Goal: Find specific page/section: Find specific page/section

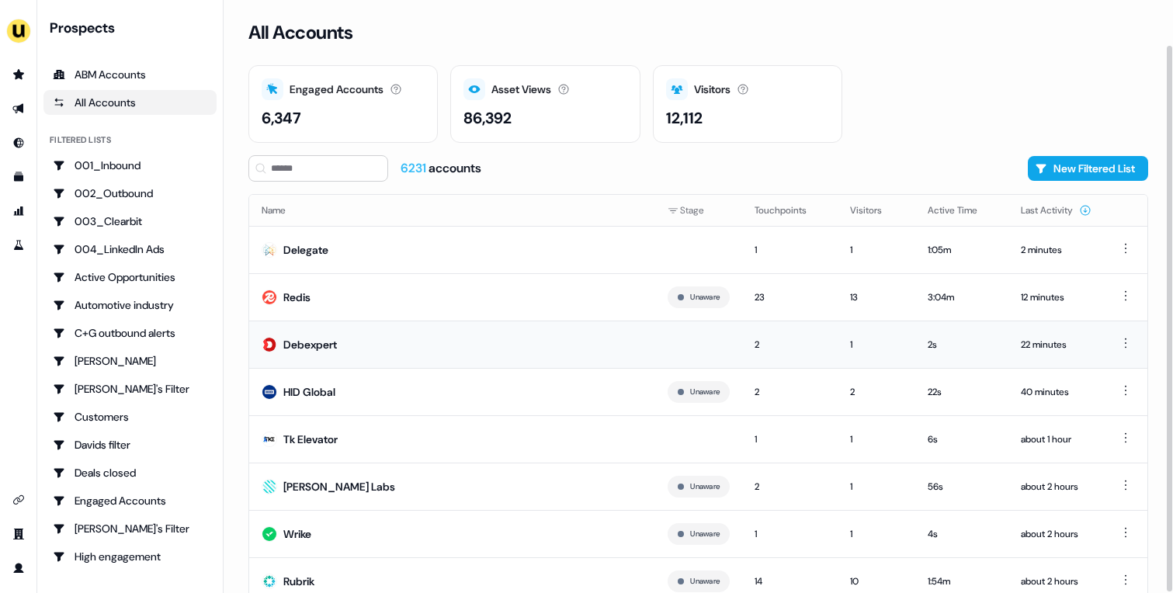
scroll to position [49, 0]
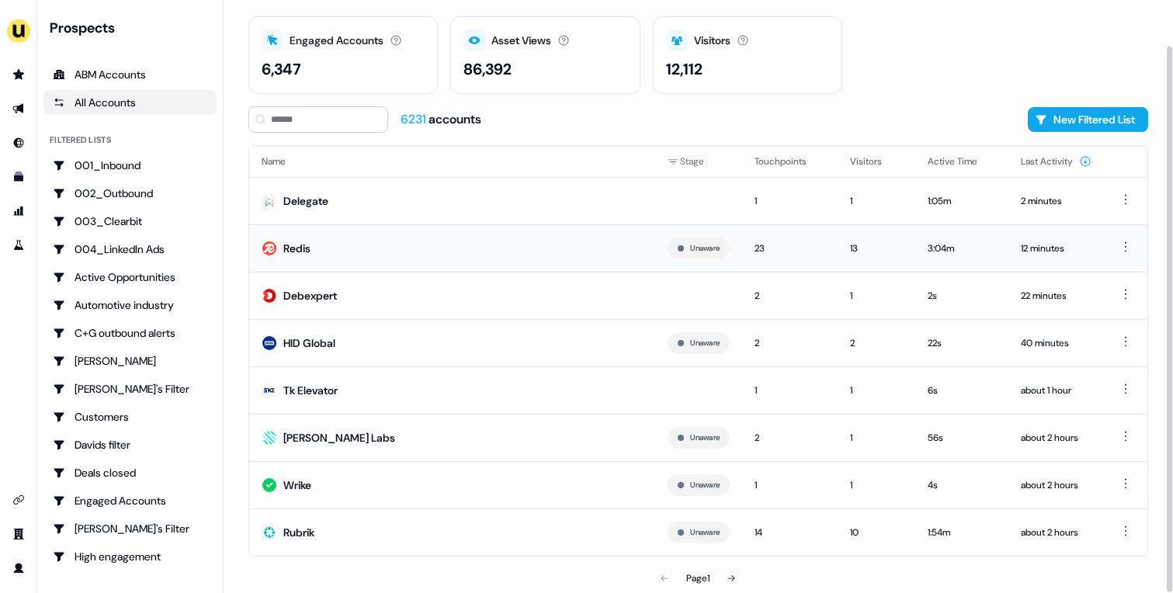
click at [509, 259] on td "Redis" at bounding box center [452, 247] width 406 height 47
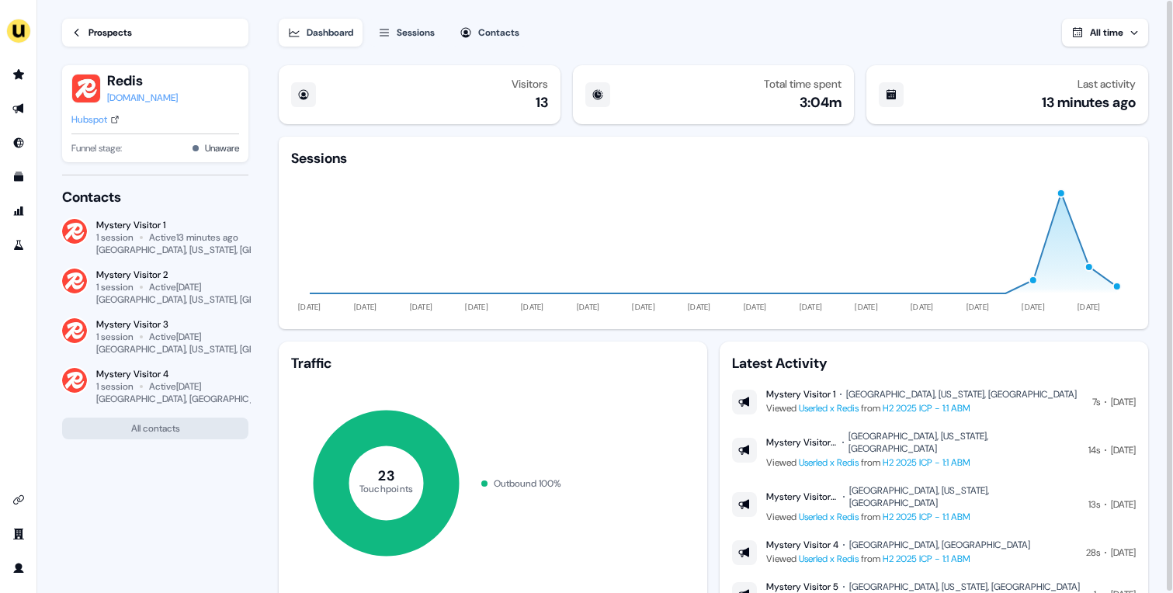
click at [104, 30] on div "Prospects" at bounding box center [110, 33] width 43 height 16
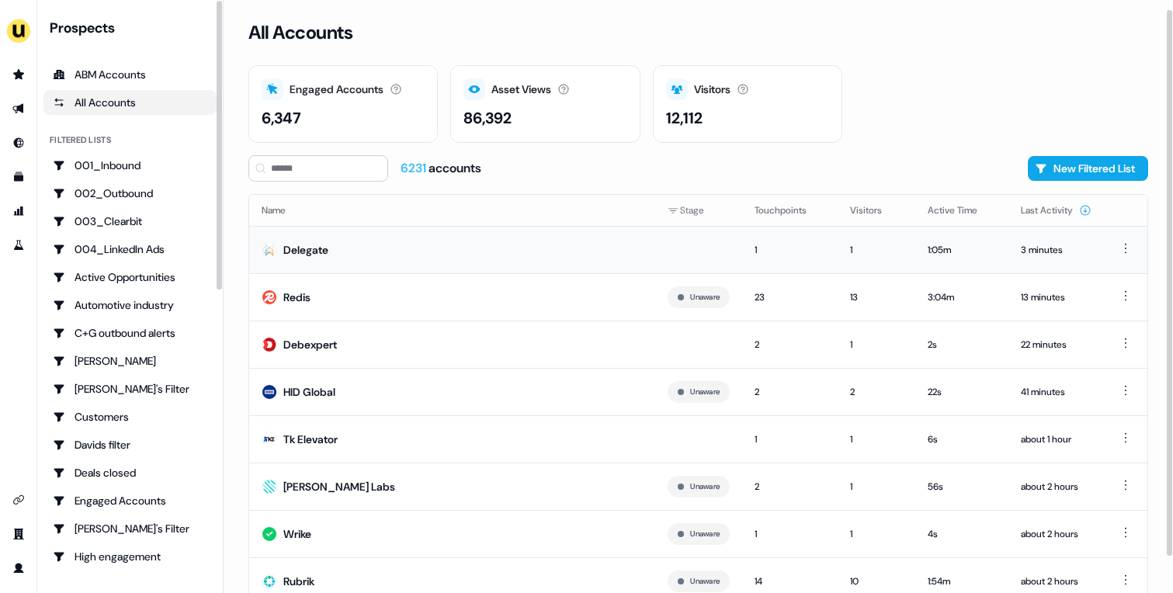
scroll to position [49, 0]
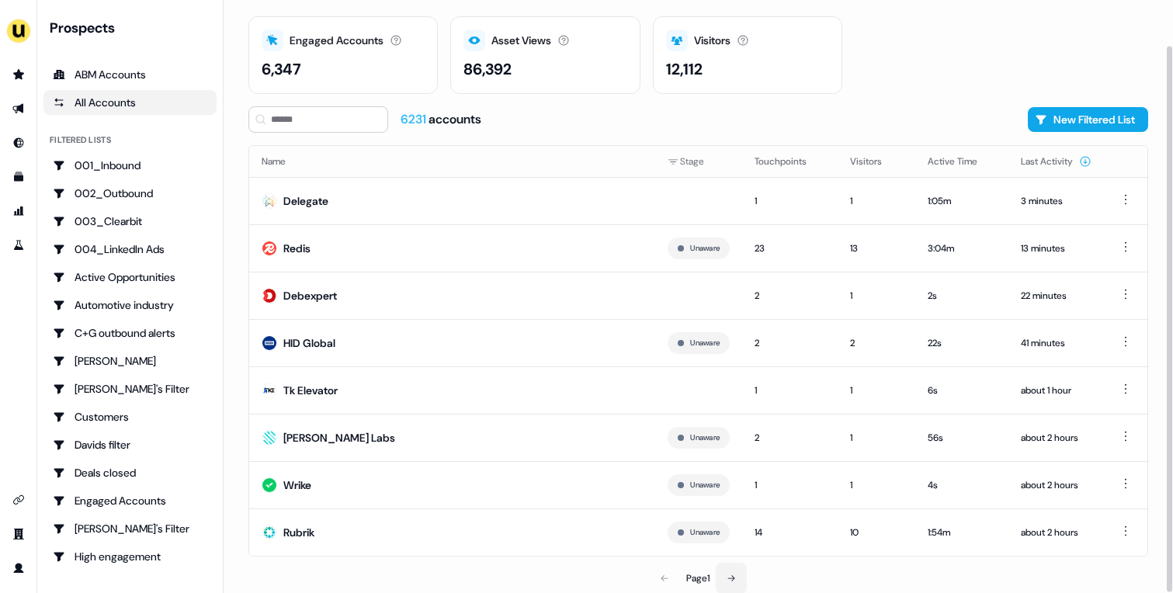
click at [739, 573] on button at bounding box center [731, 578] width 31 height 31
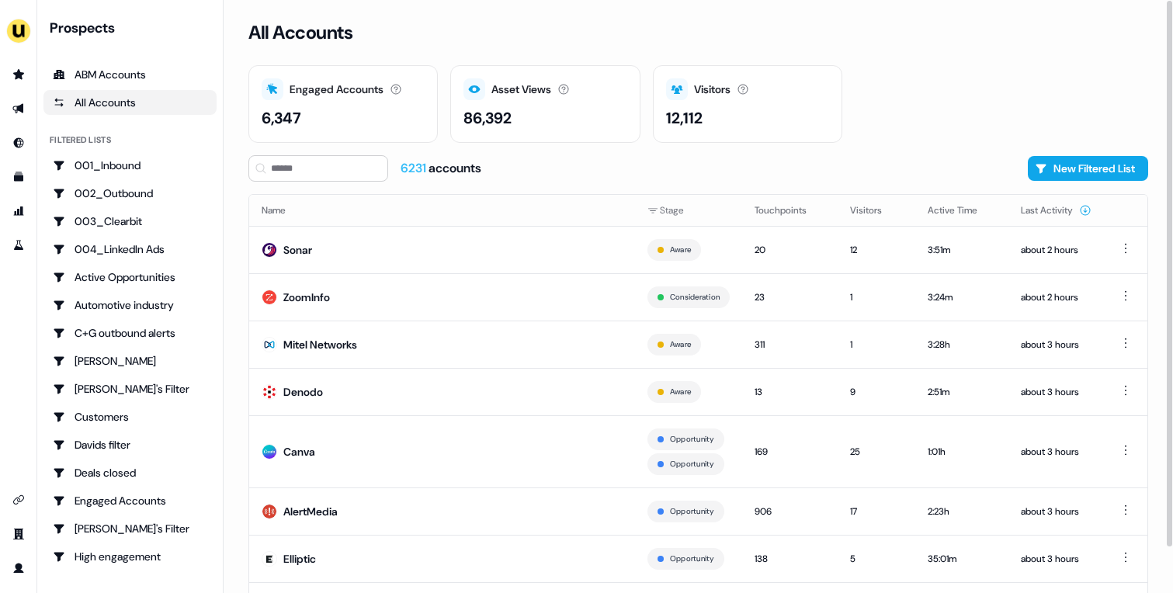
scroll to position [74, 0]
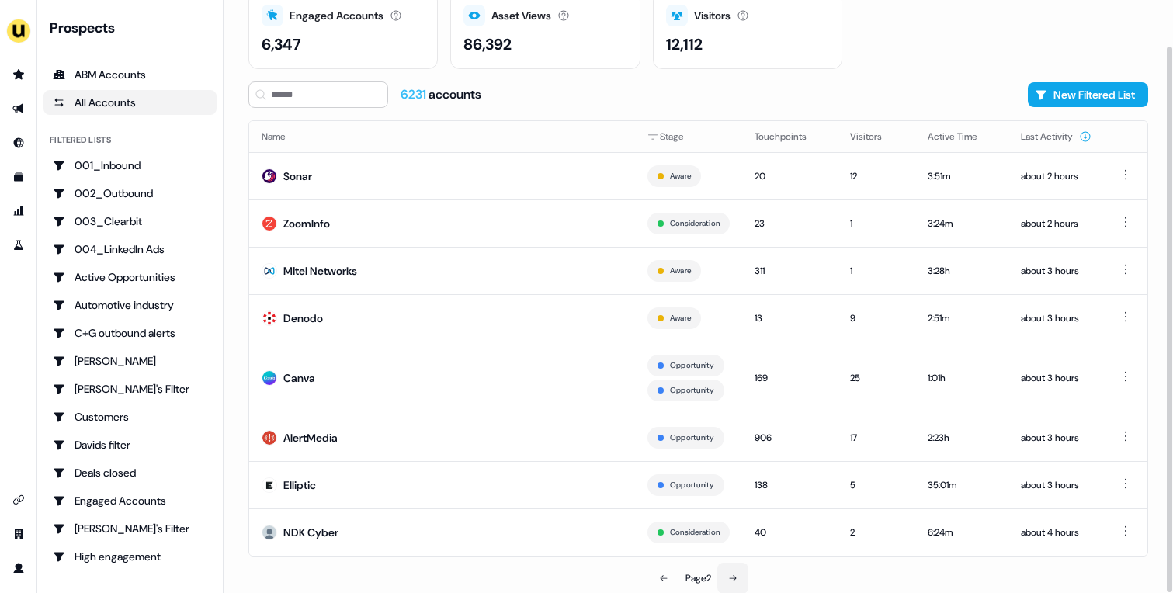
click at [732, 564] on button at bounding box center [732, 578] width 31 height 31
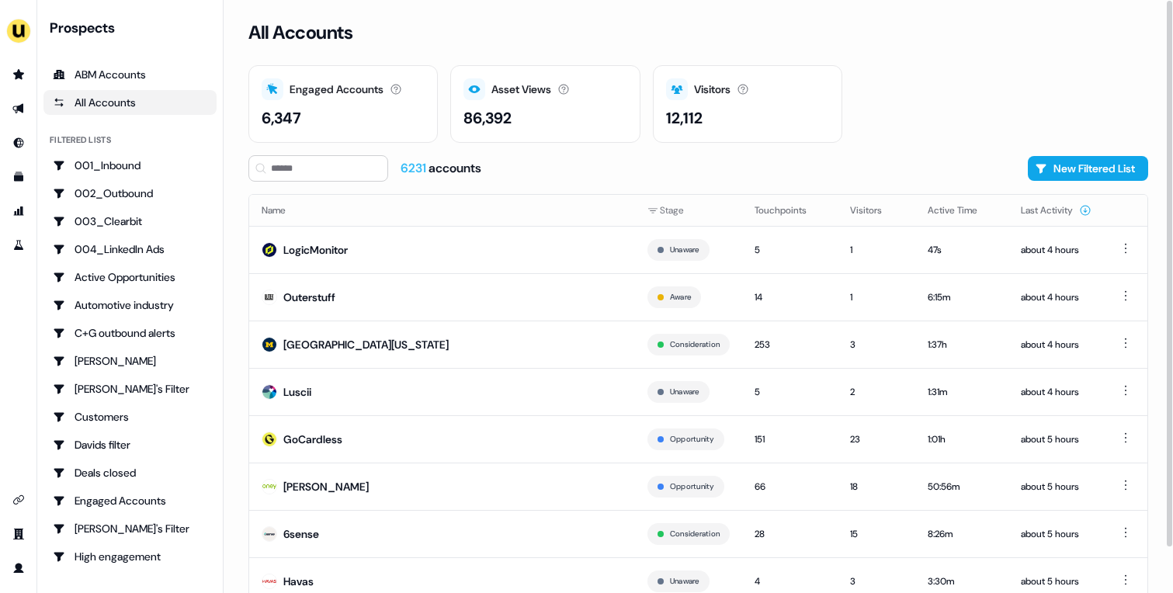
scroll to position [49, 0]
